Goal: Task Accomplishment & Management: Use online tool/utility

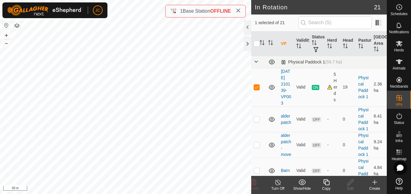
click at [326, 186] on icon at bounding box center [326, 182] width 8 height 7
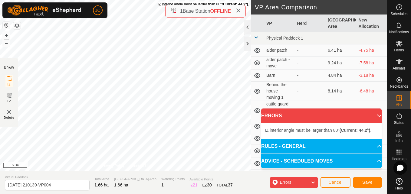
click at [157, 2] on div "IZ interior angle must be larger than 80° (Current: 44.2°) ." at bounding box center [202, 4] width 91 height 5
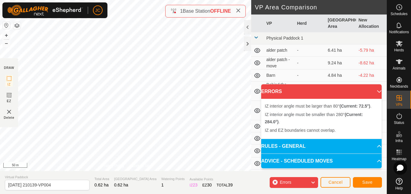
click at [183, 73] on div "IZ interior angle must be smaller than 280° (Current: 284.0°) . + – ⇧ i 50 m" at bounding box center [125, 85] width 251 height 171
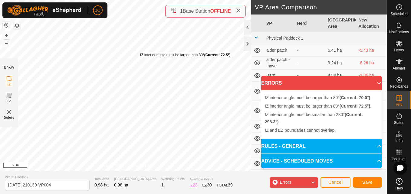
click at [140, 52] on div "IZ interior angle must be larger than 80° (Current: 72.5°) ." at bounding box center [185, 54] width 91 height 5
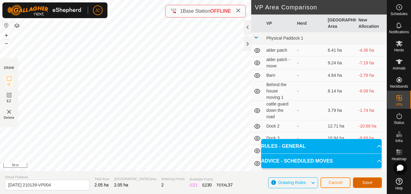
click at [364, 182] on span "Save" at bounding box center [367, 182] width 10 height 5
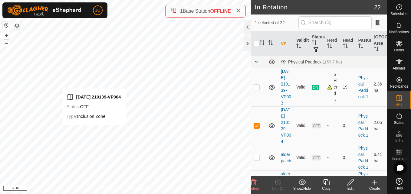
checkbox input "false"
checkbox input "true"
checkbox input "false"
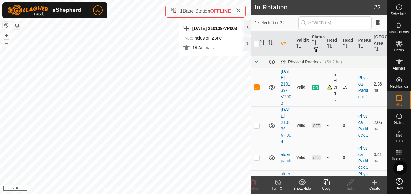
checkbox input "false"
